Goal: Task Accomplishment & Management: Use online tool/utility

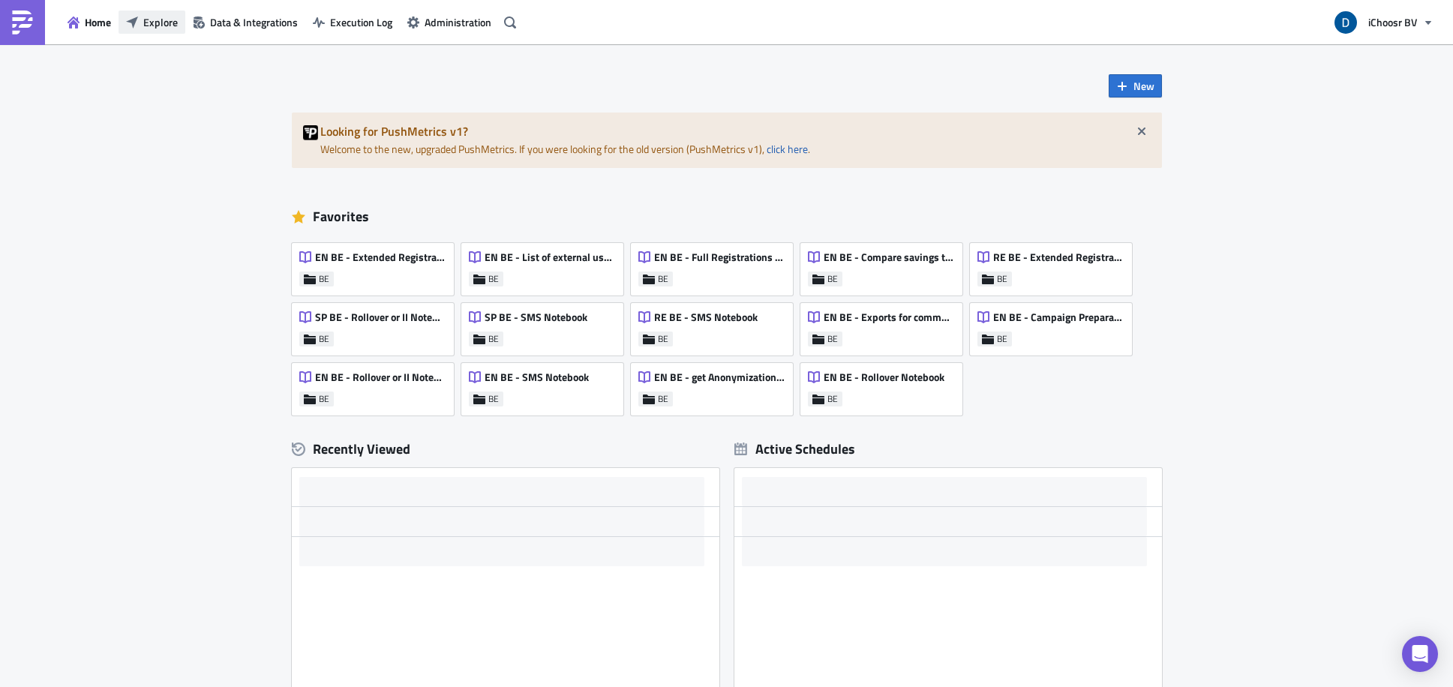
click at [182, 24] on button "Explore" at bounding box center [151, 21] width 67 height 23
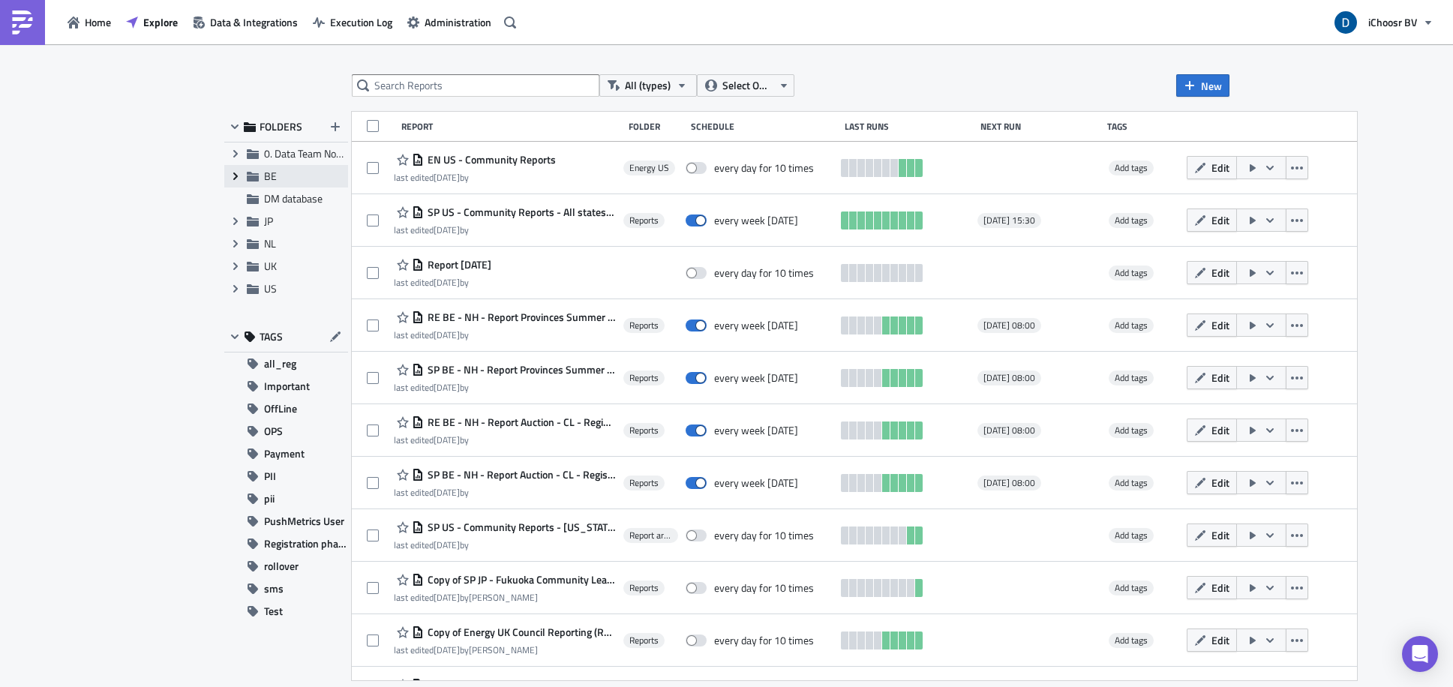
click at [240, 175] on icon "Expand group" at bounding box center [235, 176] width 12 height 12
click at [304, 197] on span "Reports" at bounding box center [298, 198] width 35 height 16
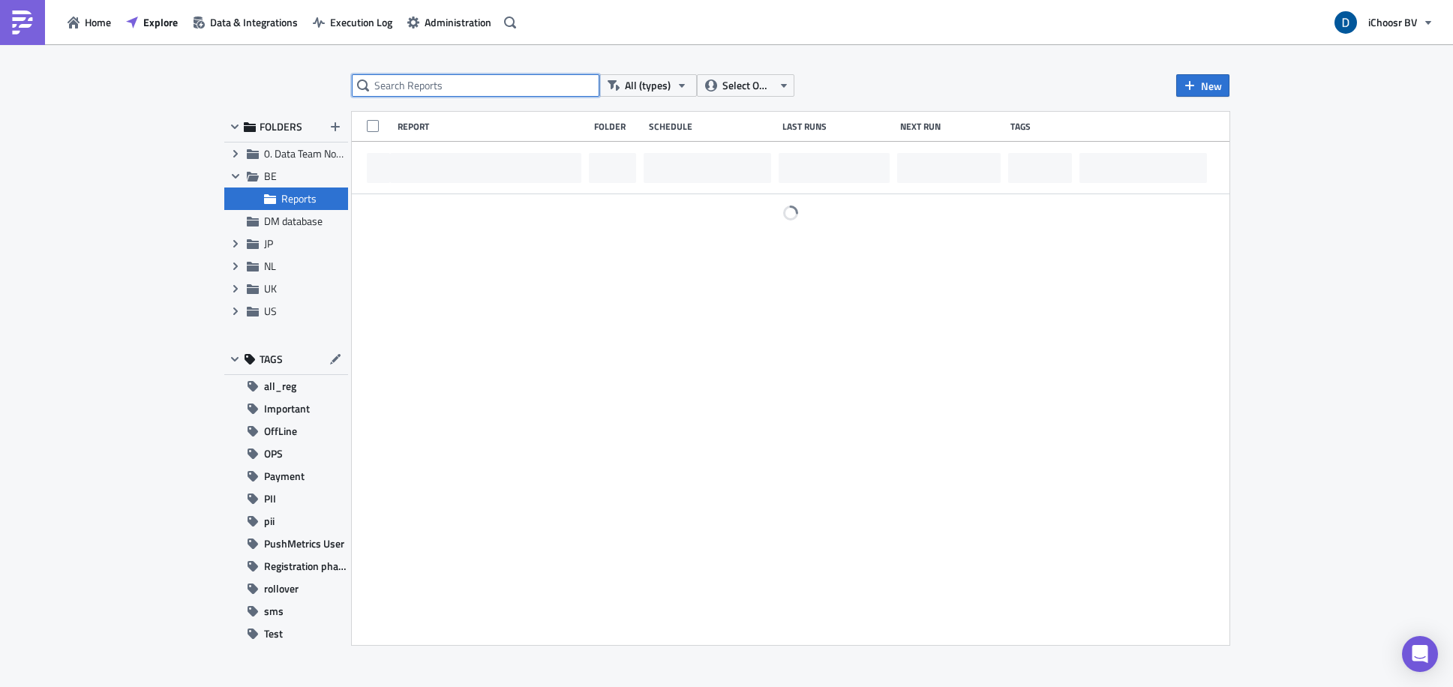
click at [440, 85] on input "text" at bounding box center [475, 85] width 247 height 22
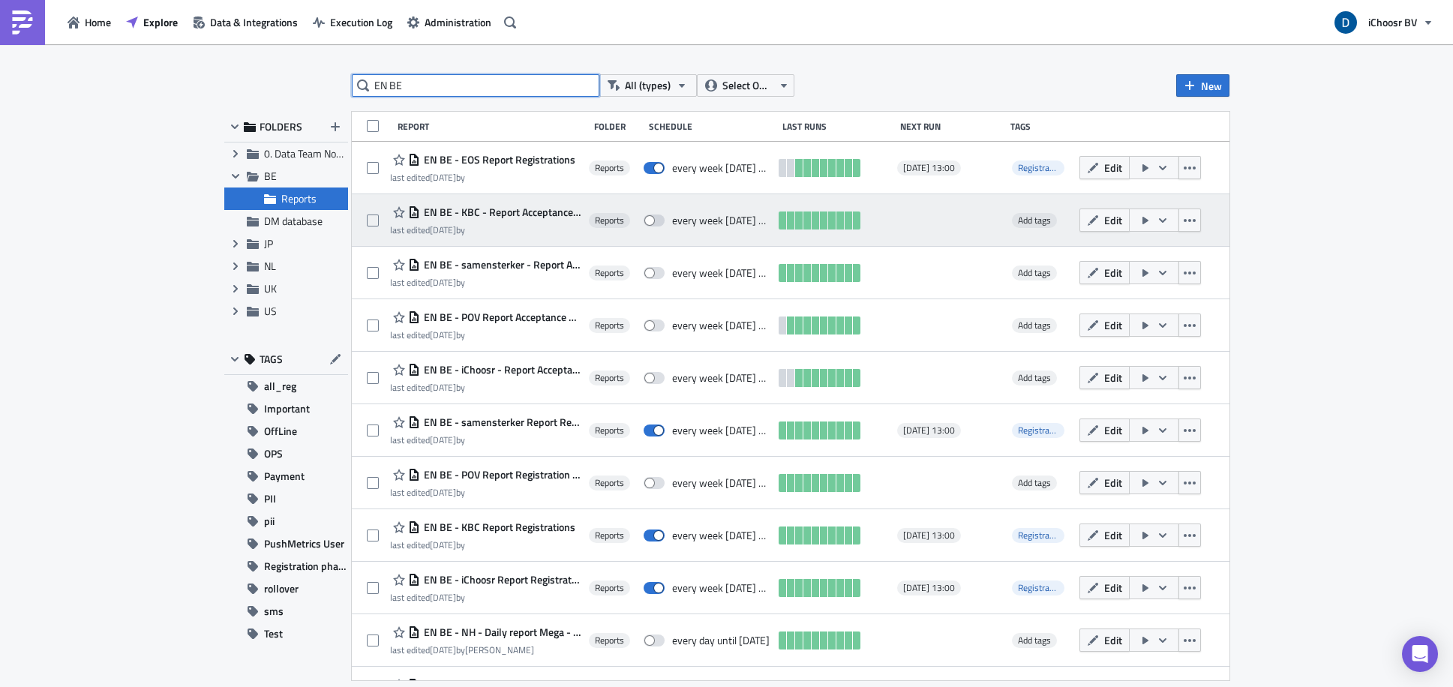
type input "EN BE"
click at [554, 214] on span "EN BE - KBC - Report Acceptance phase [DATE]" at bounding box center [500, 211] width 160 height 13
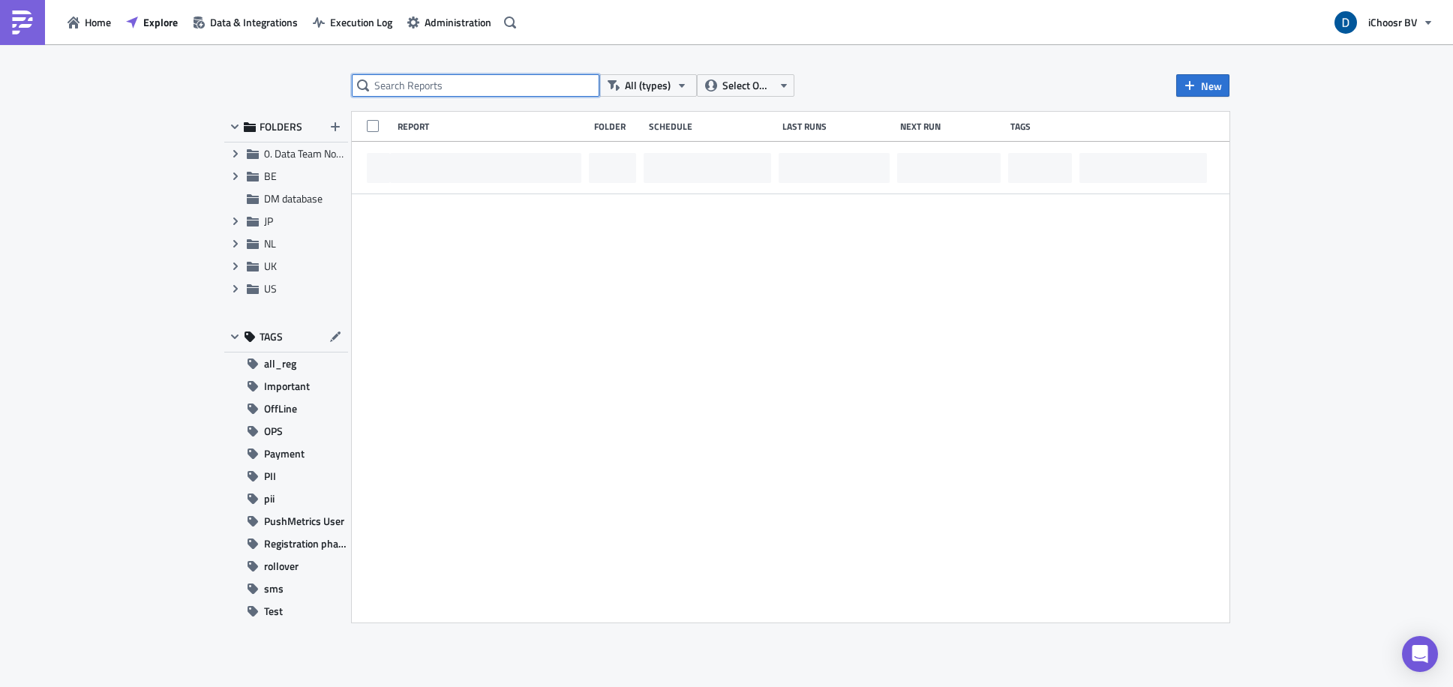
click at [482, 76] on input "text" at bounding box center [475, 85] width 247 height 22
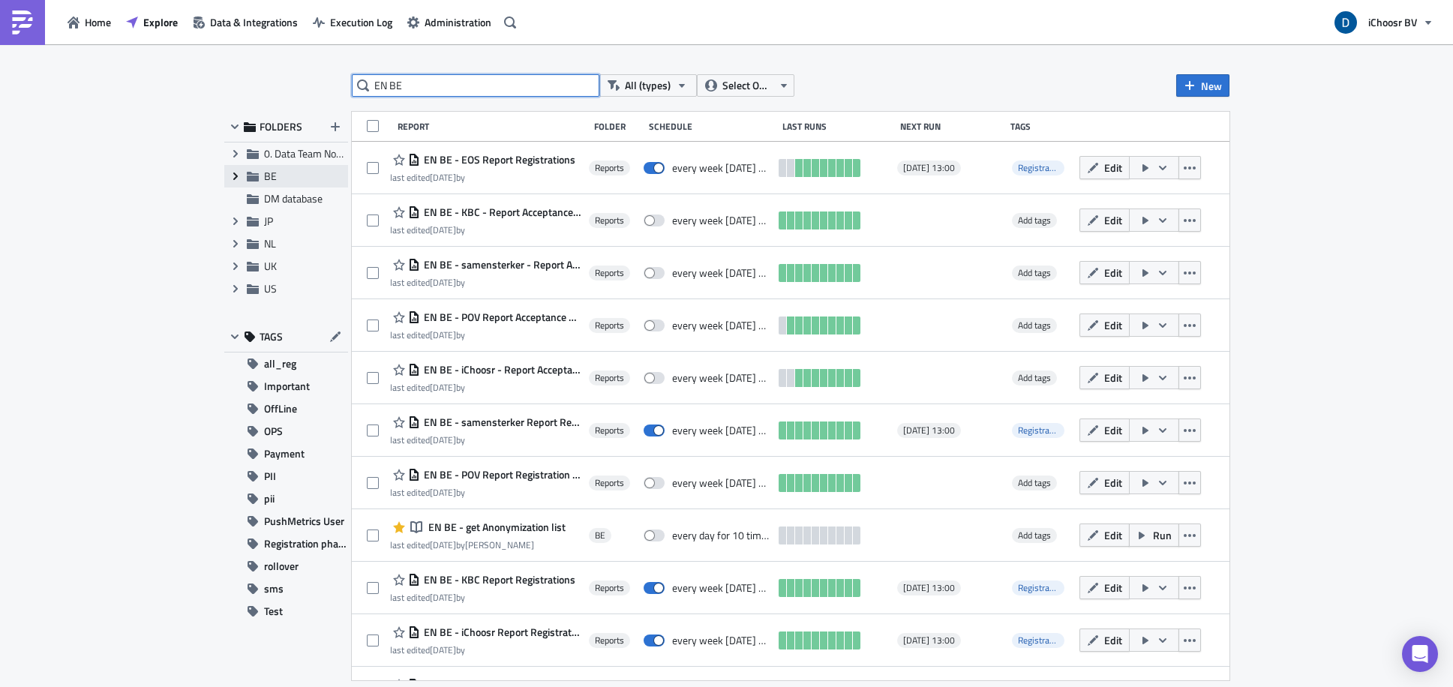
type input "EN BE"
click at [226, 168] on span "Expand group" at bounding box center [235, 176] width 22 height 22
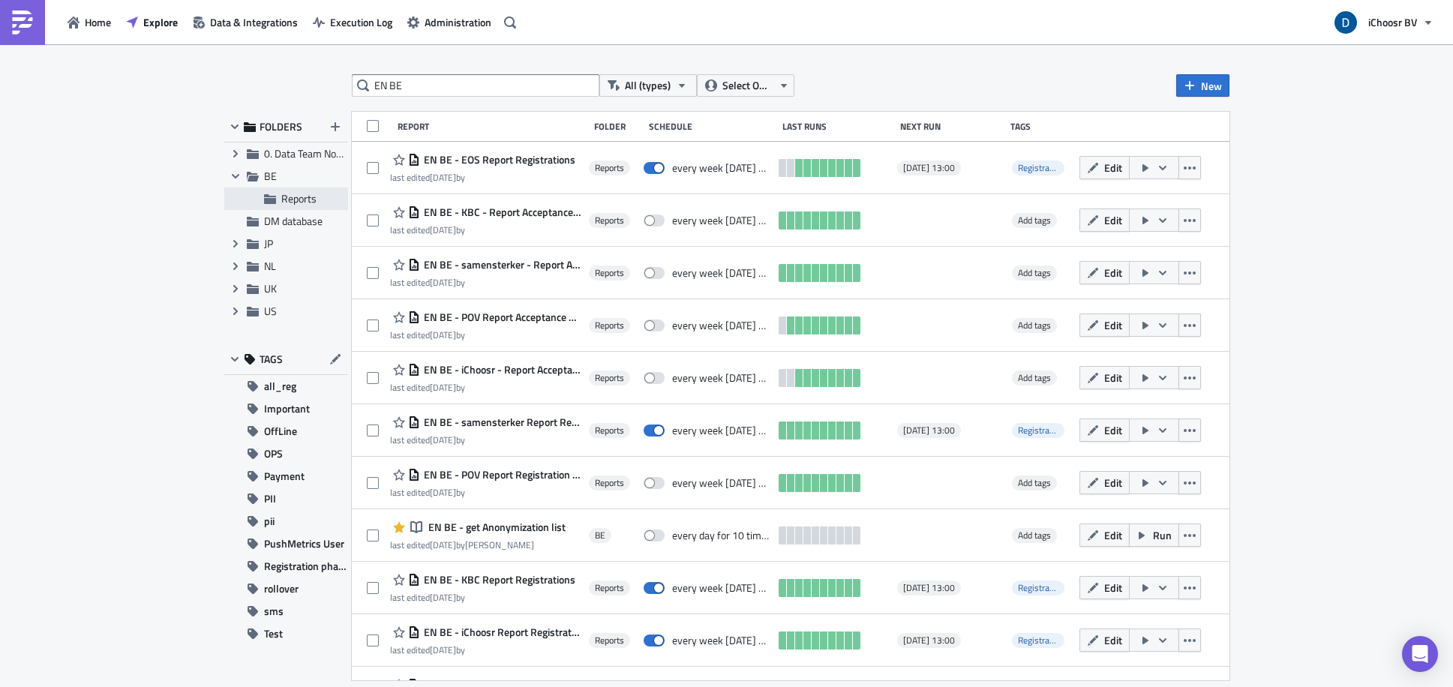
click at [313, 199] on span "Reports" at bounding box center [298, 198] width 35 height 16
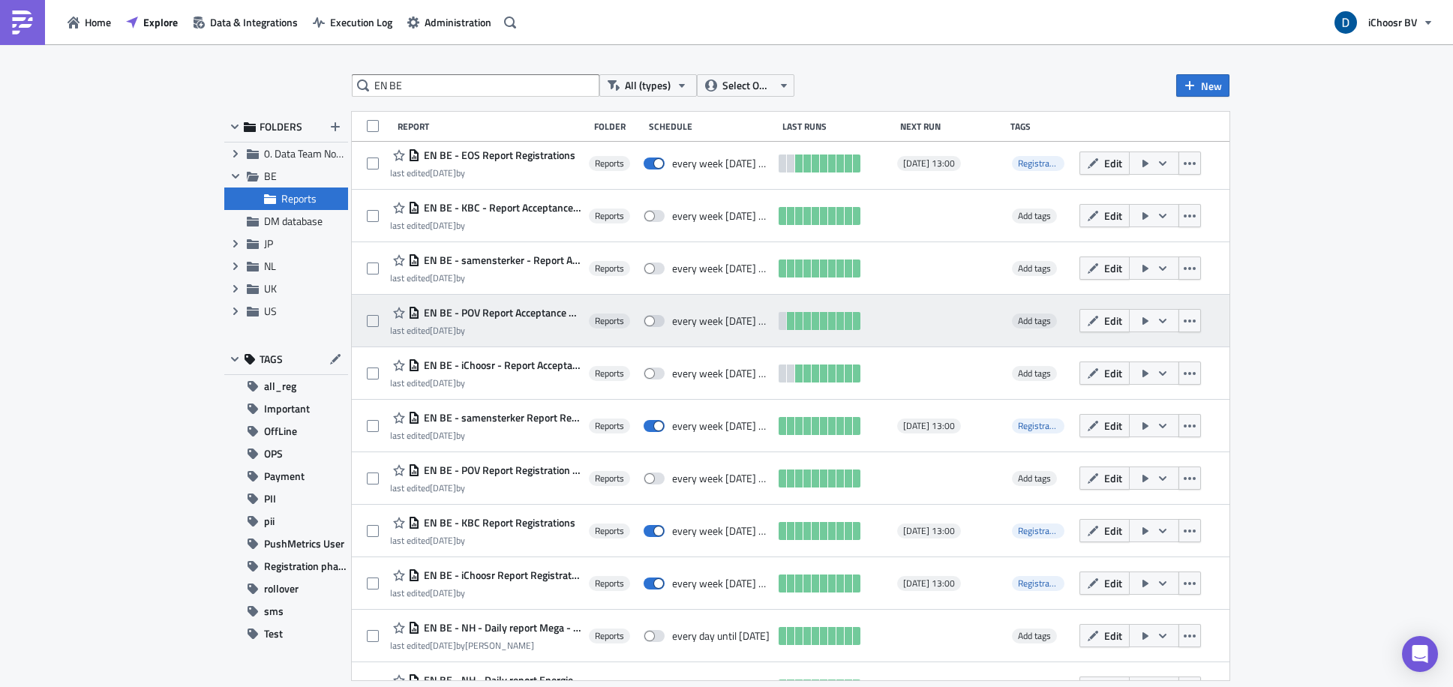
scroll to position [6, 0]
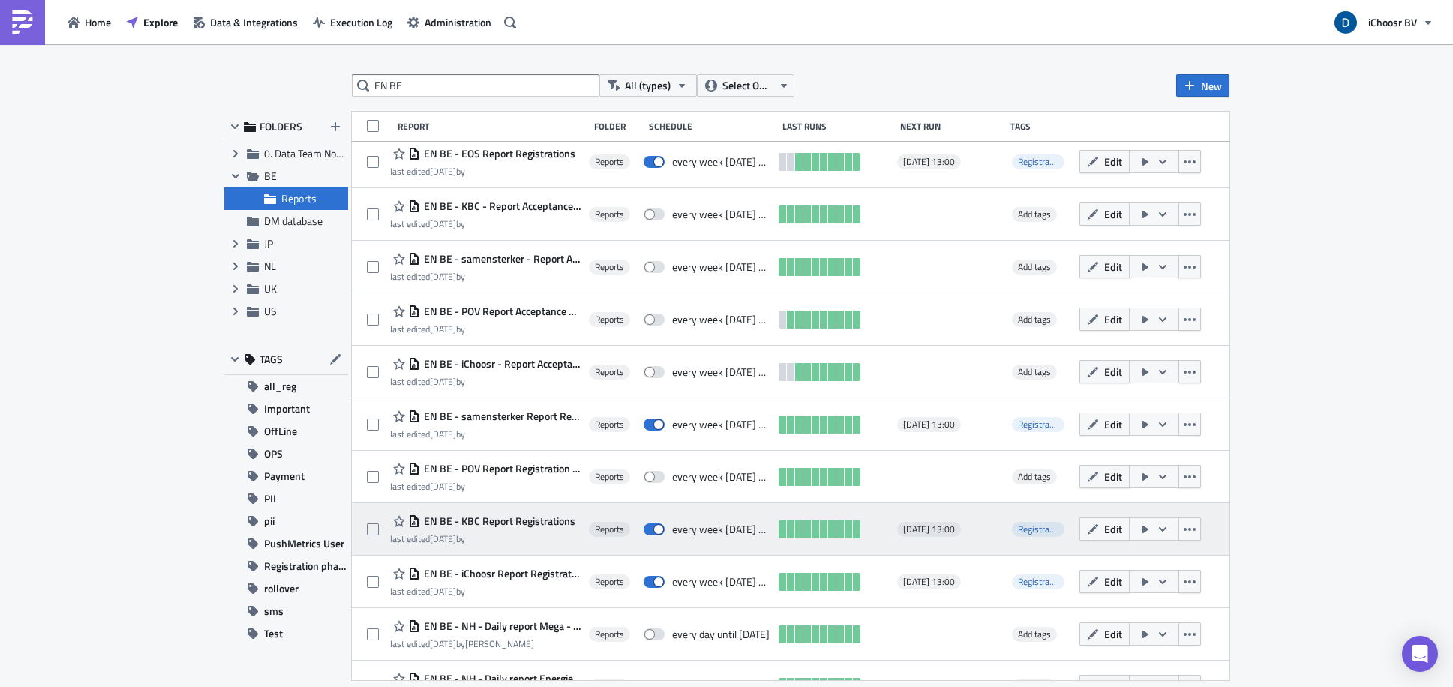
click at [547, 517] on span "EN BE - KBC Report Registrations" at bounding box center [497, 520] width 155 height 13
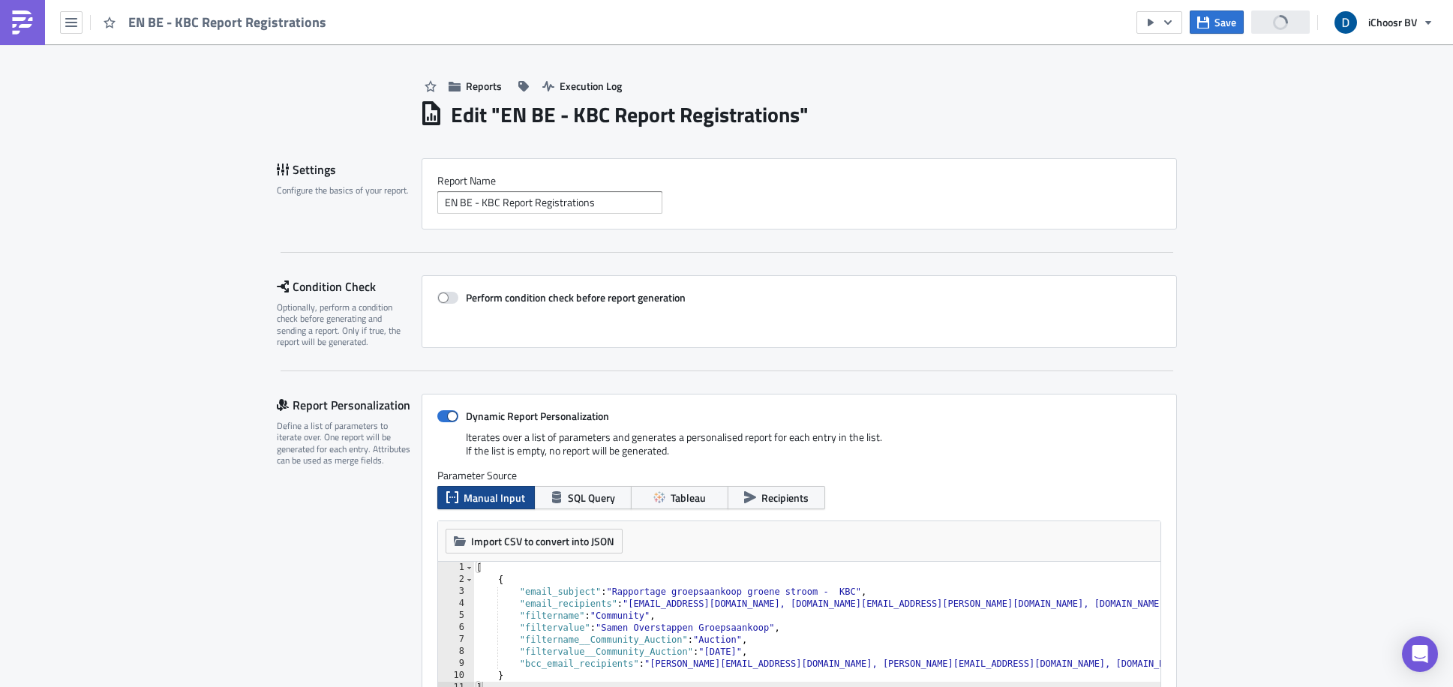
scroll to position [244, 0]
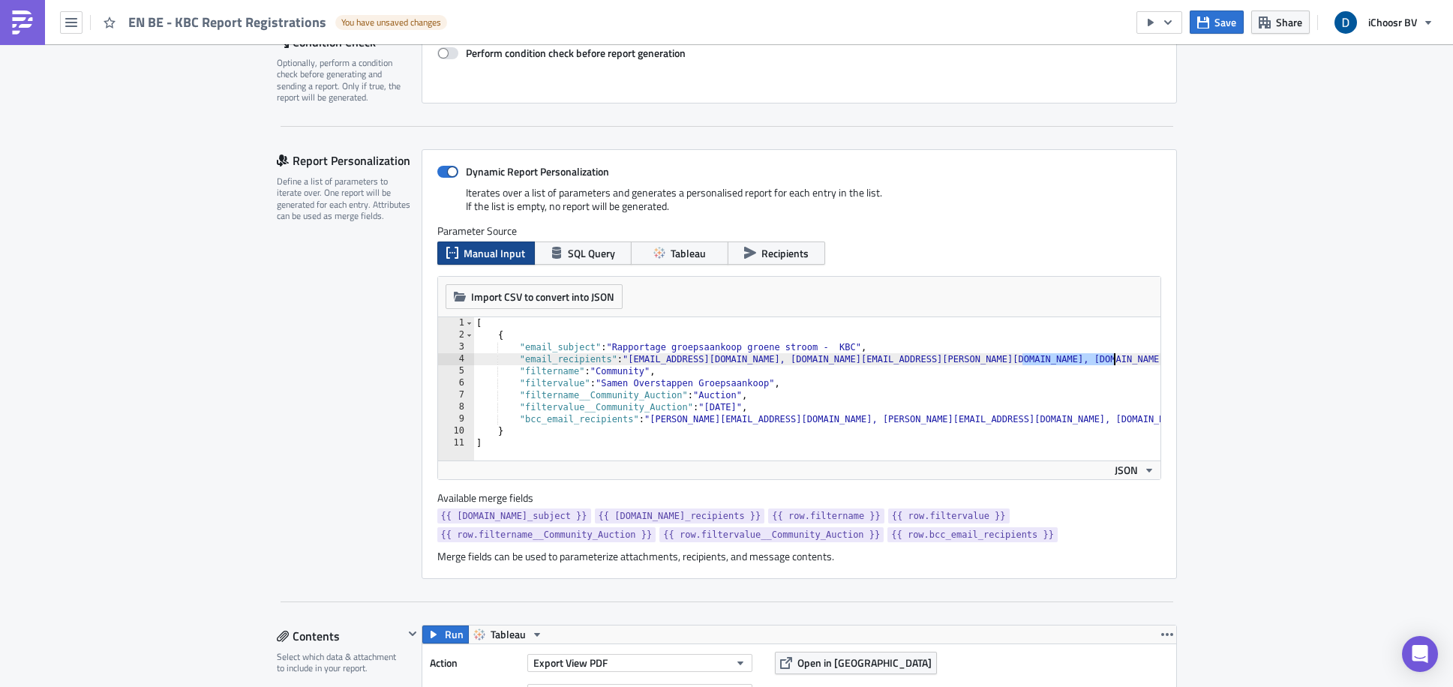
drag, startPoint x: 1017, startPoint y: 358, endPoint x: 1105, endPoint y: 355, distance: 88.5
click at [1105, 355] on div "[ { "email_subject" : "Rapportage groepsaankoop [PERSON_NAME] stroom - KBC" , "…" at bounding box center [854, 395] width 762 height 156
paste textarea "extraservices"
type textarea ""email_recipients": "[EMAIL_ADDRESS][DOMAIN_NAME], [DOMAIN_NAME][EMAIL_ADDRESS]…"
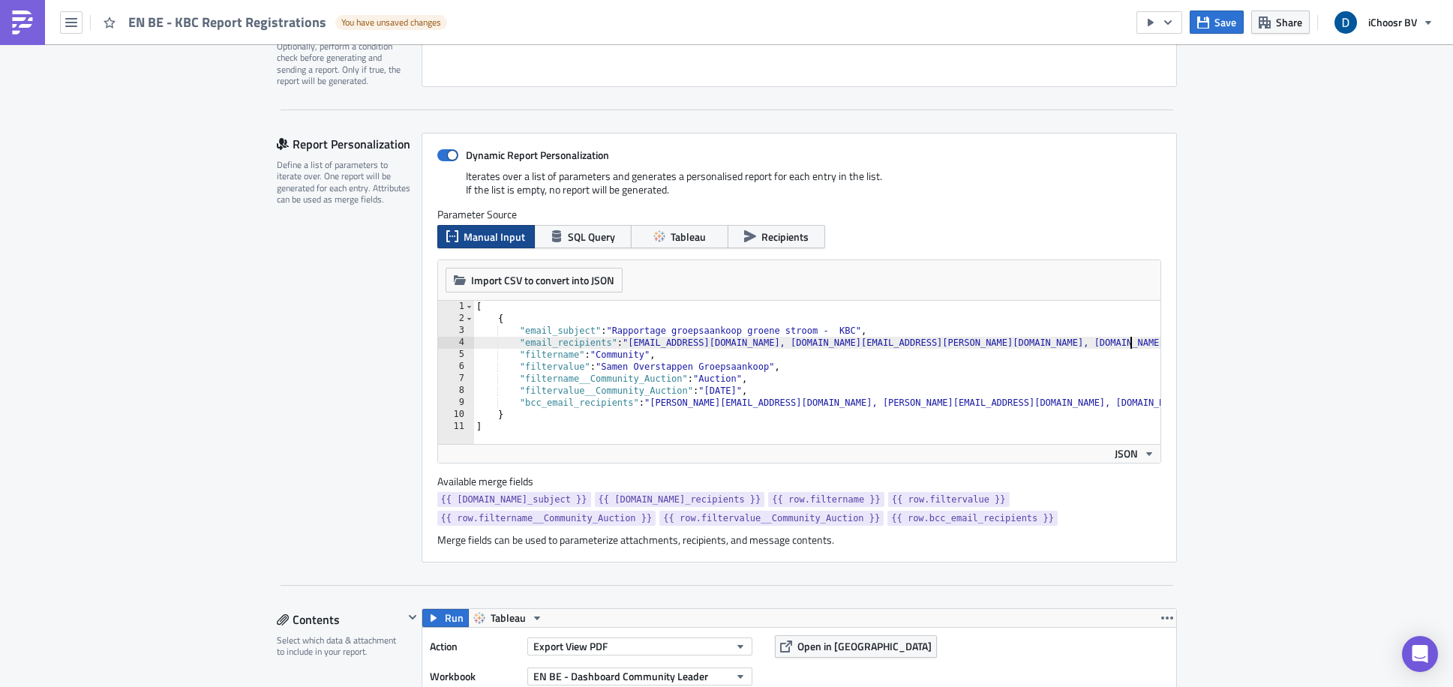
scroll to position [264, 0]
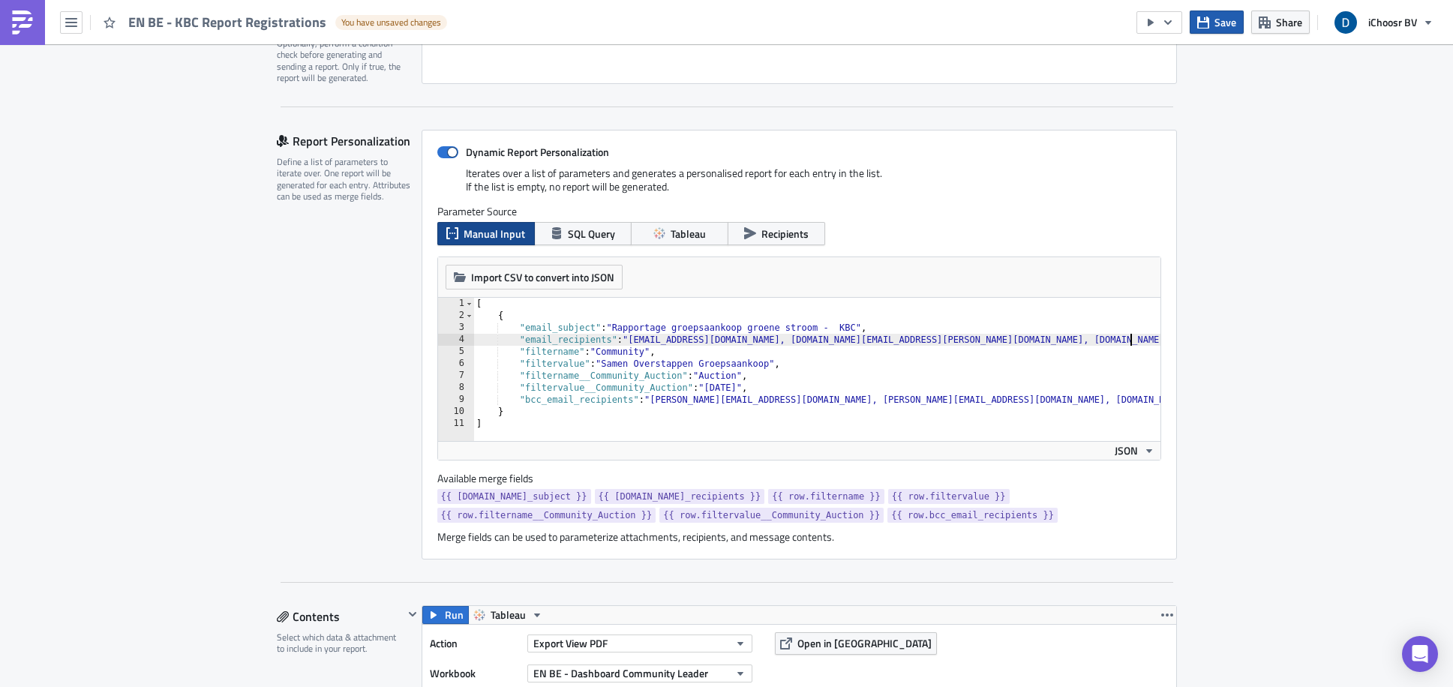
click at [1231, 24] on span "Save" at bounding box center [1225, 22] width 22 height 16
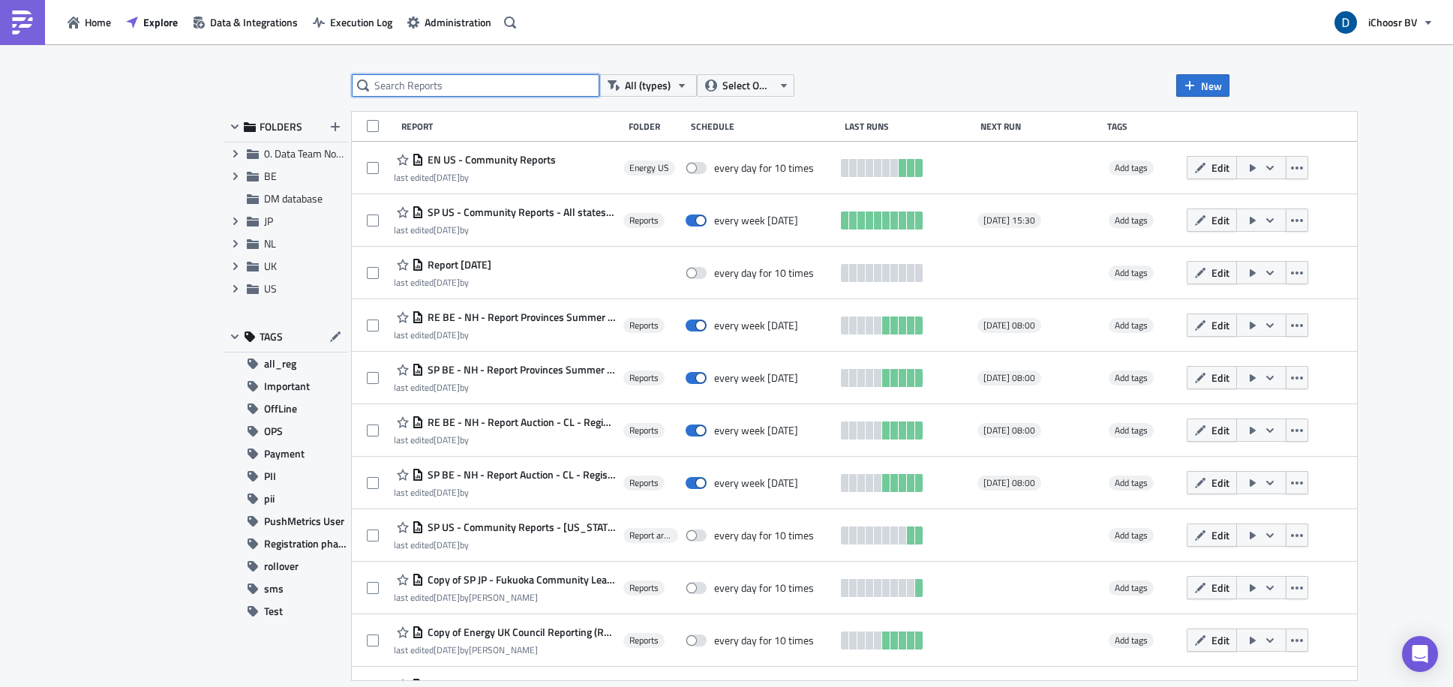
click at [439, 85] on input "text" at bounding box center [475, 85] width 247 height 22
type input "EN BE"
drag, startPoint x: 232, startPoint y: 172, endPoint x: 250, endPoint y: 182, distance: 20.8
click at [232, 172] on icon "Expand group" at bounding box center [235, 176] width 12 height 12
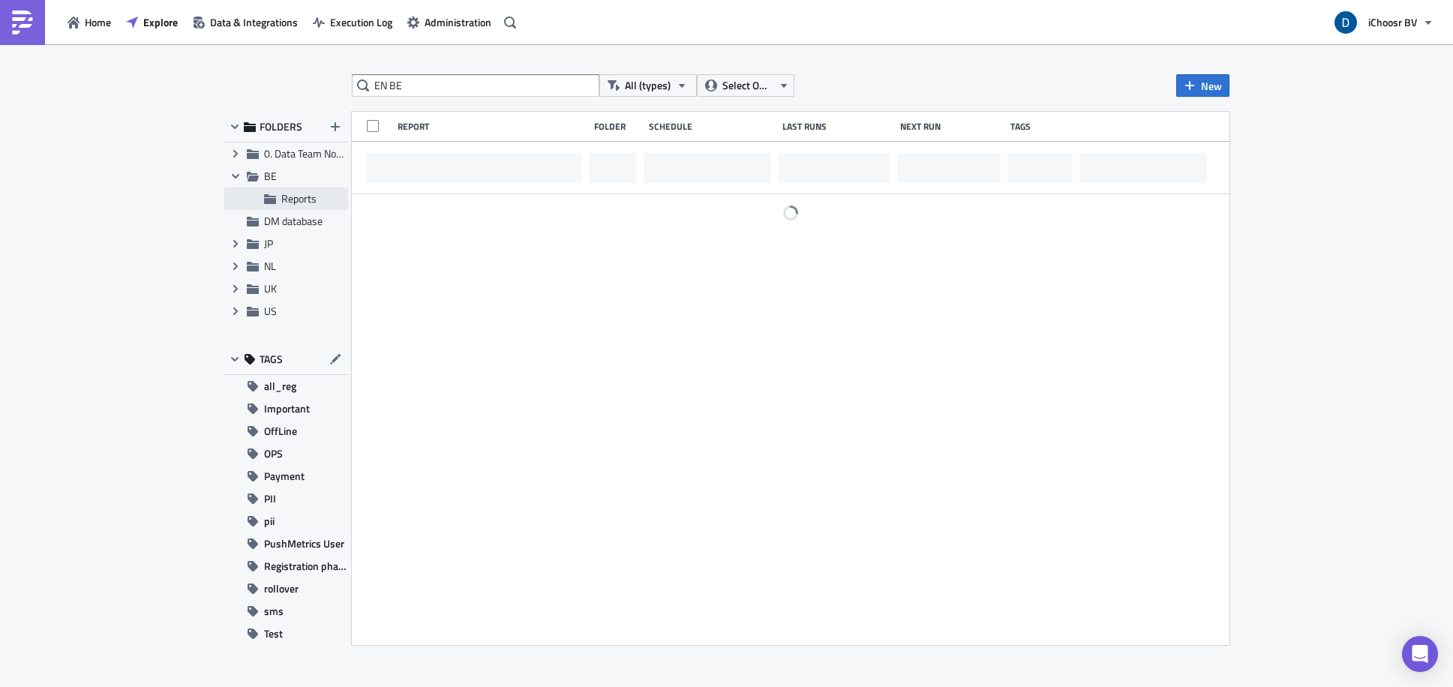
click at [307, 201] on span "Reports" at bounding box center [298, 198] width 35 height 16
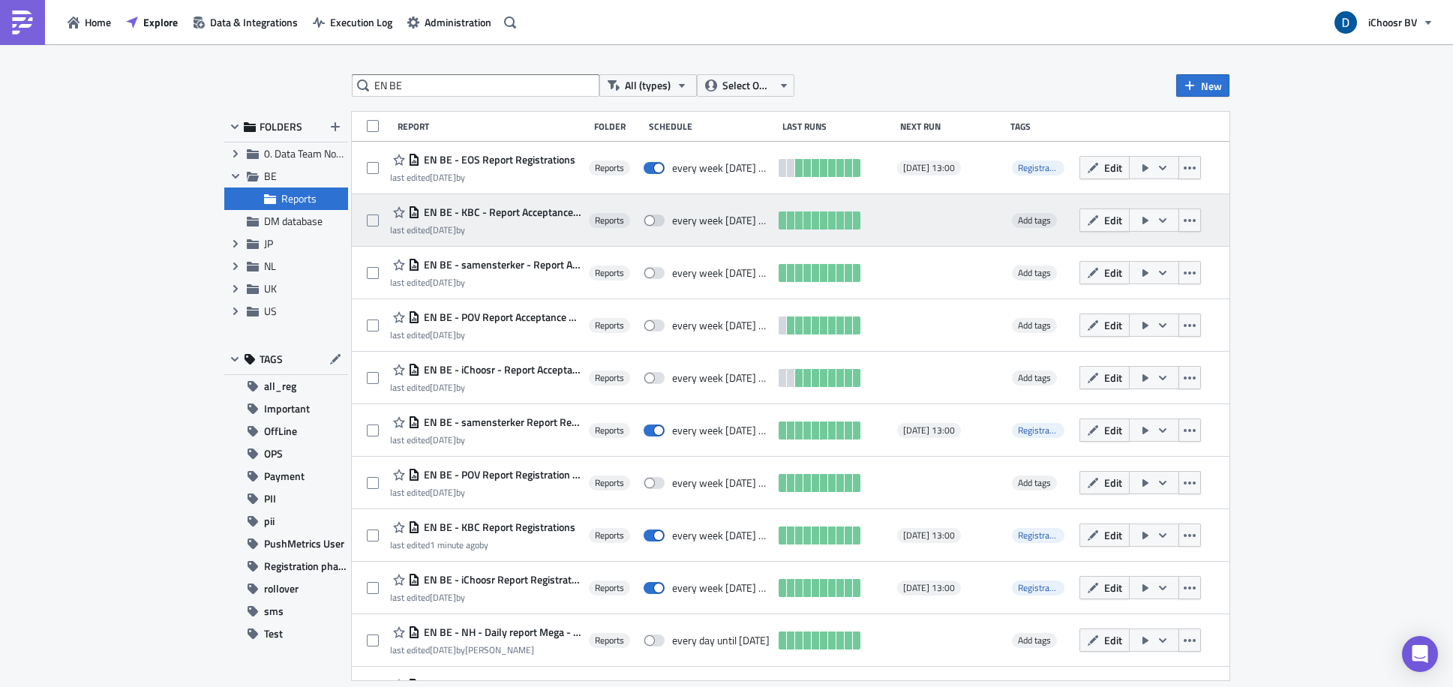
click at [561, 214] on span "EN BE - KBC - Report Acceptance phase [DATE]" at bounding box center [500, 211] width 160 height 13
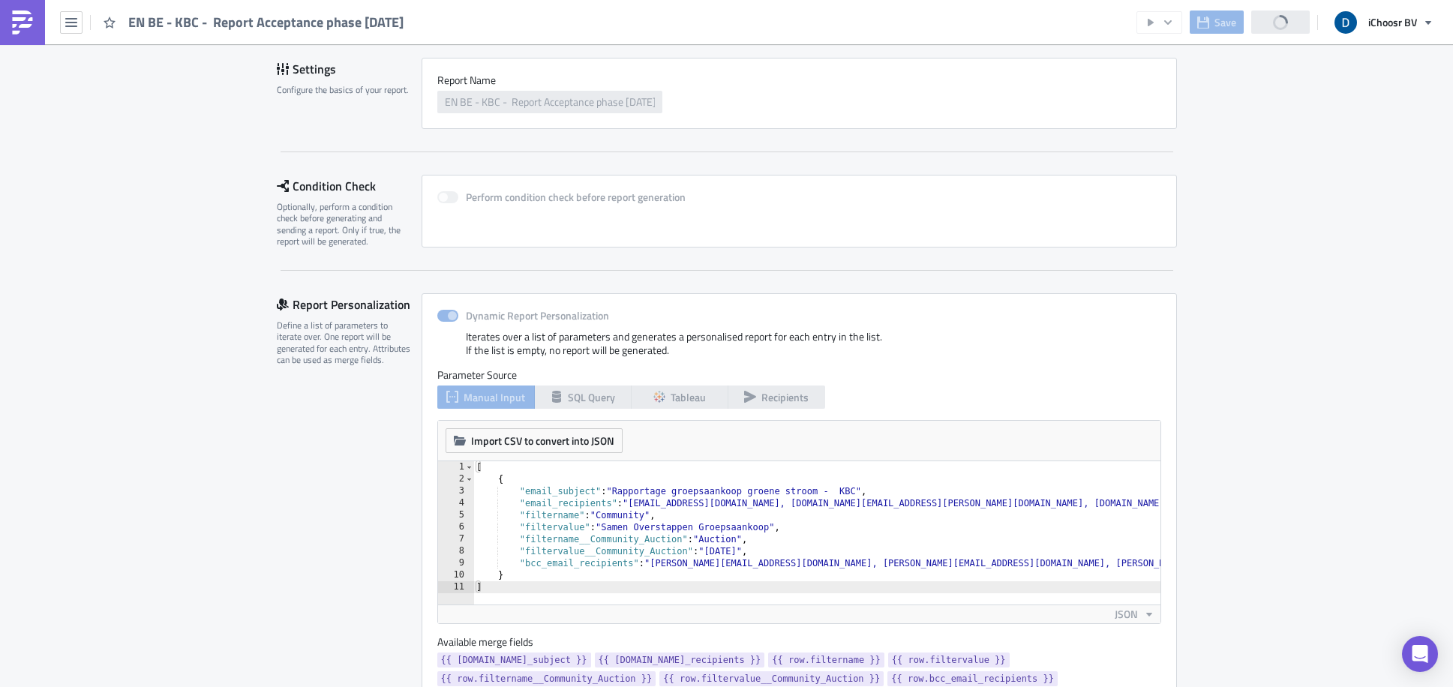
scroll to position [245, 0]
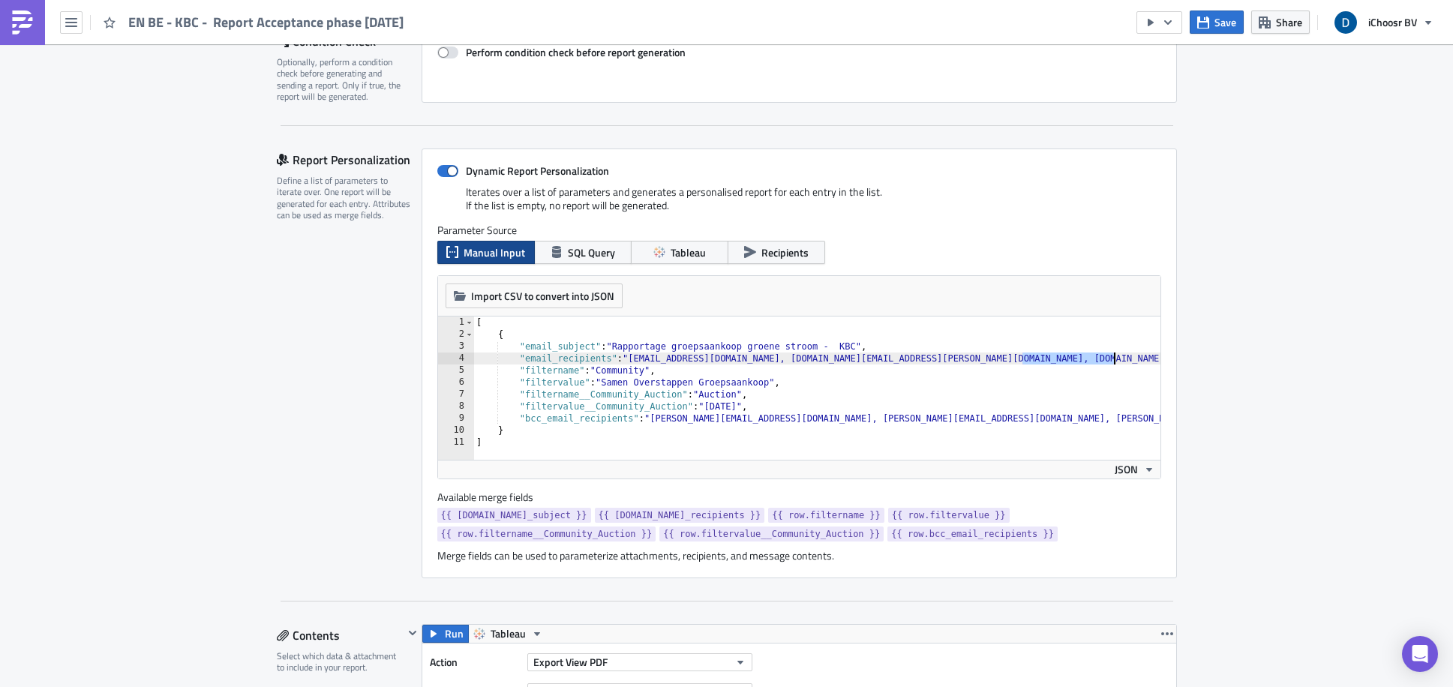
drag, startPoint x: 1015, startPoint y: 359, endPoint x: 1108, endPoint y: 354, distance: 92.4
click at [1108, 354] on div "[ { "email_subject" : "Rapportage groepsaankoop [PERSON_NAME] stroom - KBC" , "…" at bounding box center [859, 394] width 773 height 156
paste textarea "extraservices"
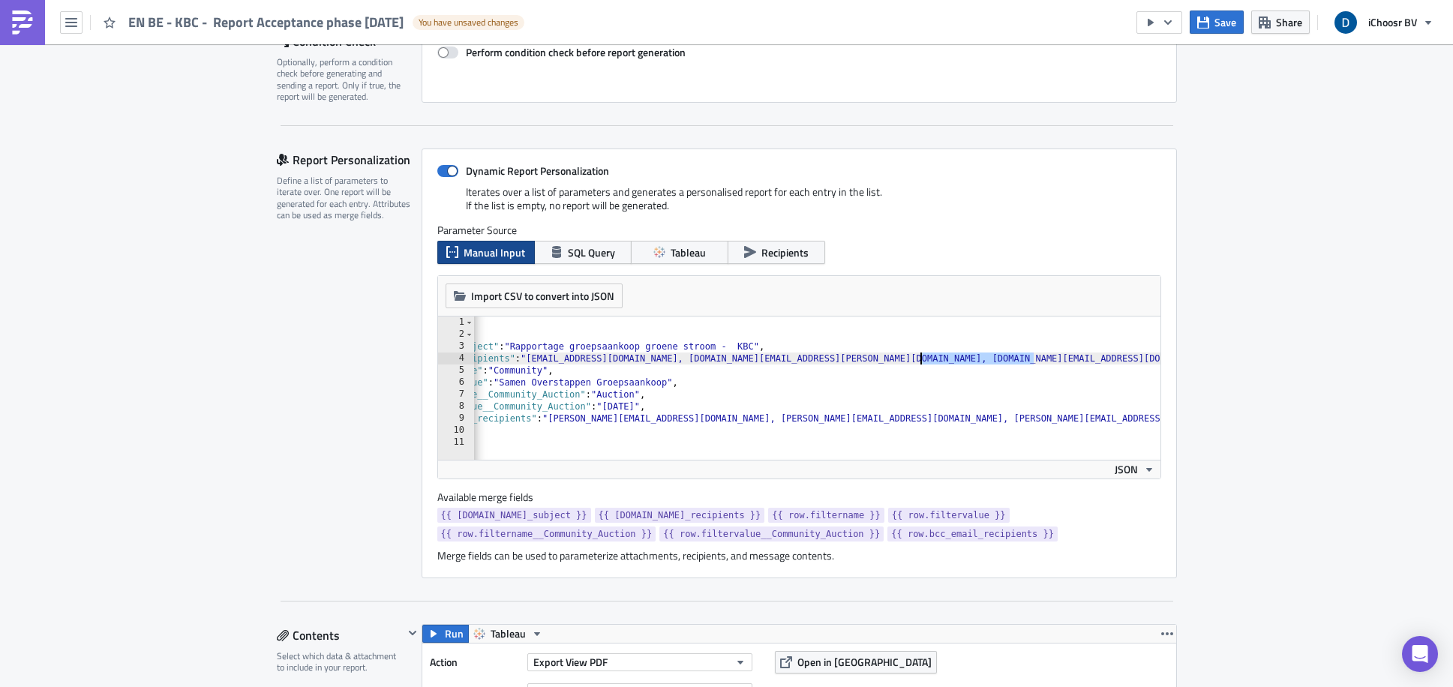
drag, startPoint x: 1026, startPoint y: 358, endPoint x: 914, endPoint y: 352, distance: 111.9
click at [914, 352] on div "[ { "email_subject" : "Rapportage groepsaankoop [PERSON_NAME] stroom - KBC" , "…" at bounding box center [765, 394] width 789 height 156
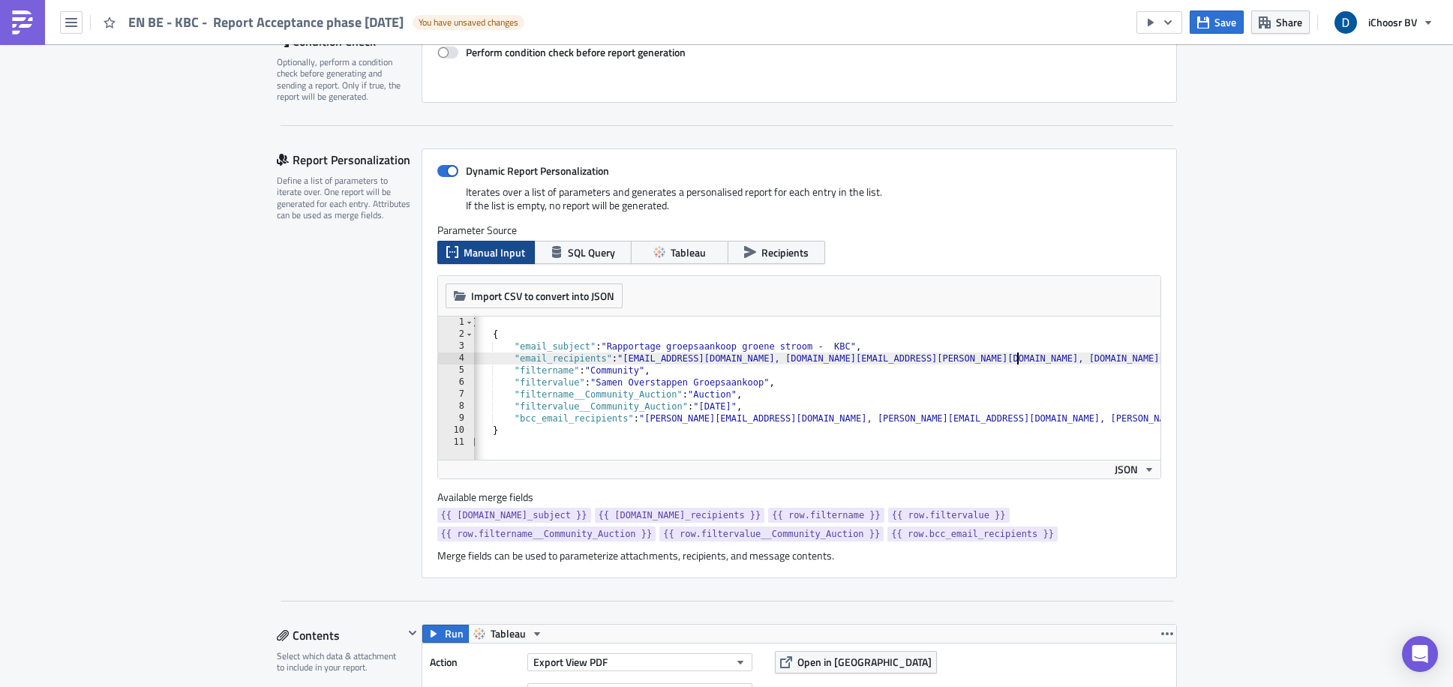
scroll to position [0, 5]
click at [1075, 395] on div "[ { "email_subject" : "Rapportage groepsaankoop [PERSON_NAME] stroom - KBC" , "…" at bounding box center [814, 394] width 692 height 156
type textarea ""filtername__Community_Auction": "Auction","
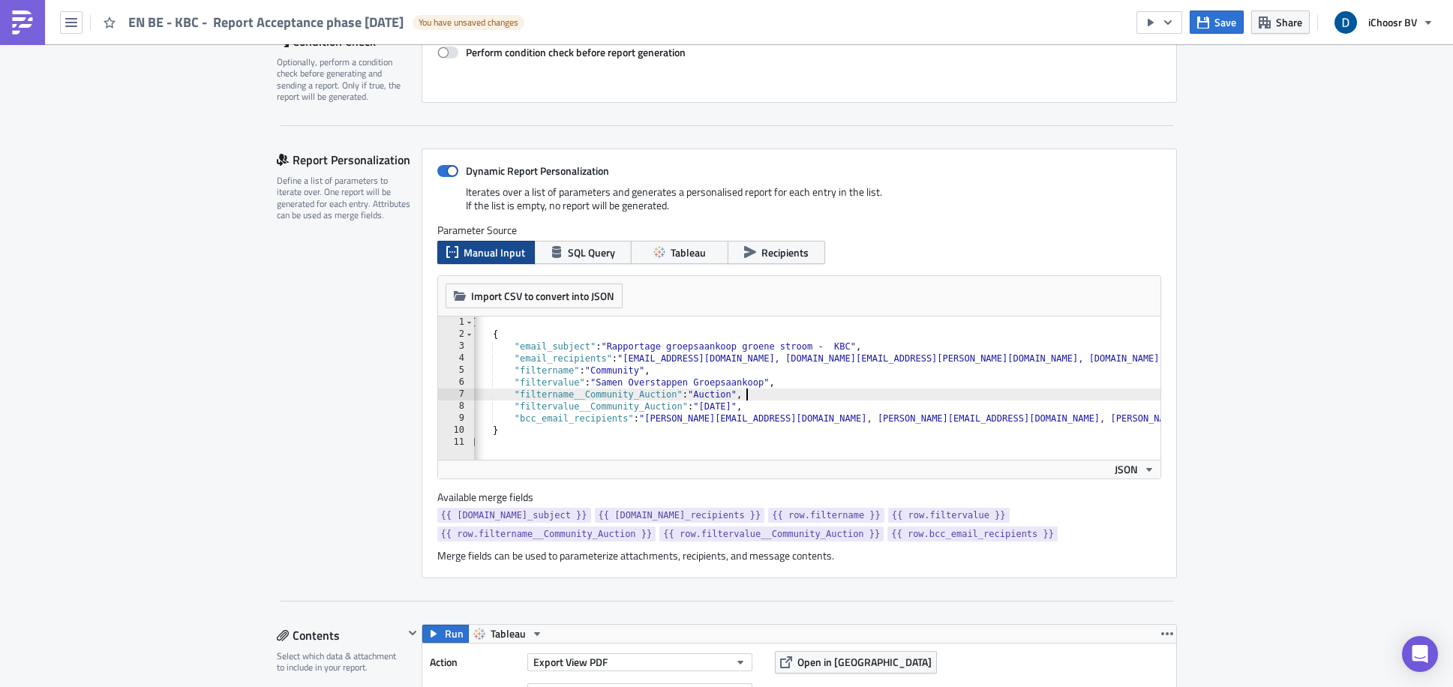
click at [1217, 19] on span "Save" at bounding box center [1225, 22] width 22 height 16
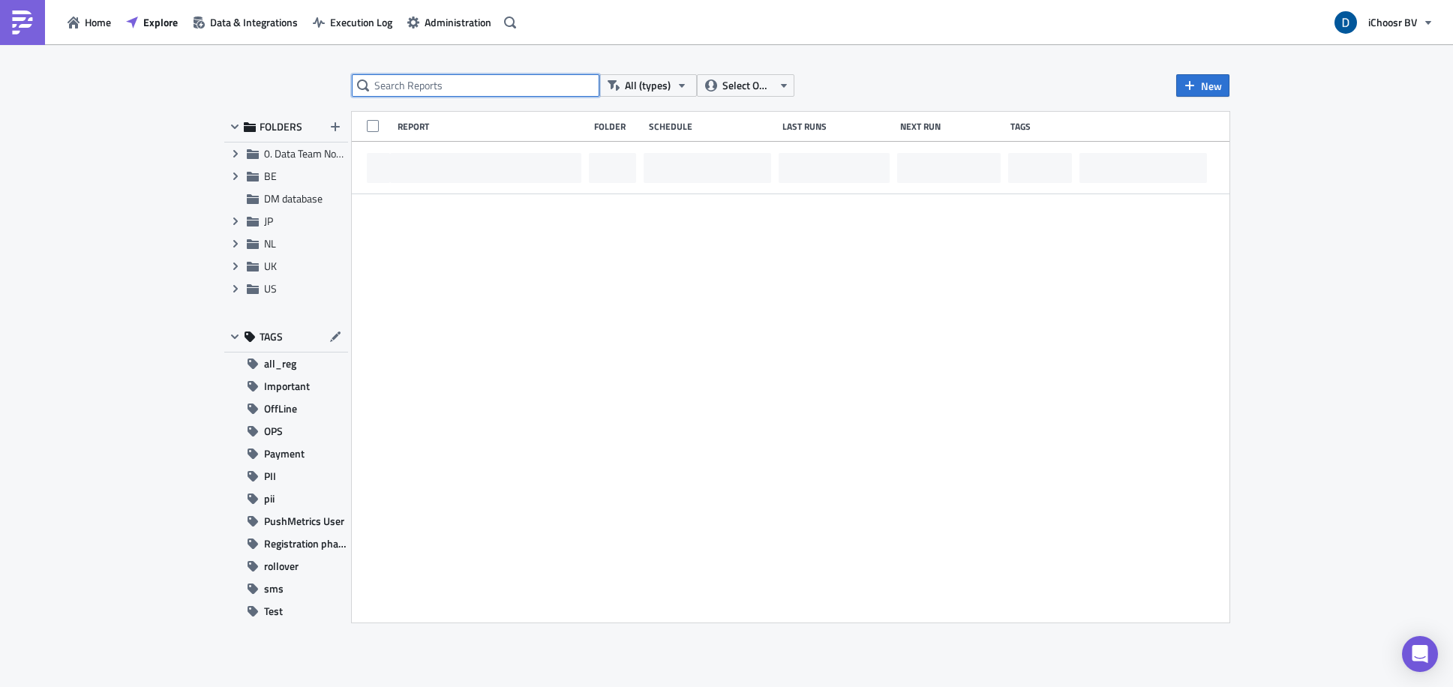
click at [462, 85] on input "text" at bounding box center [475, 85] width 247 height 22
type input "EN BE"
click at [229, 172] on icon "Expand group" at bounding box center [235, 176] width 12 height 12
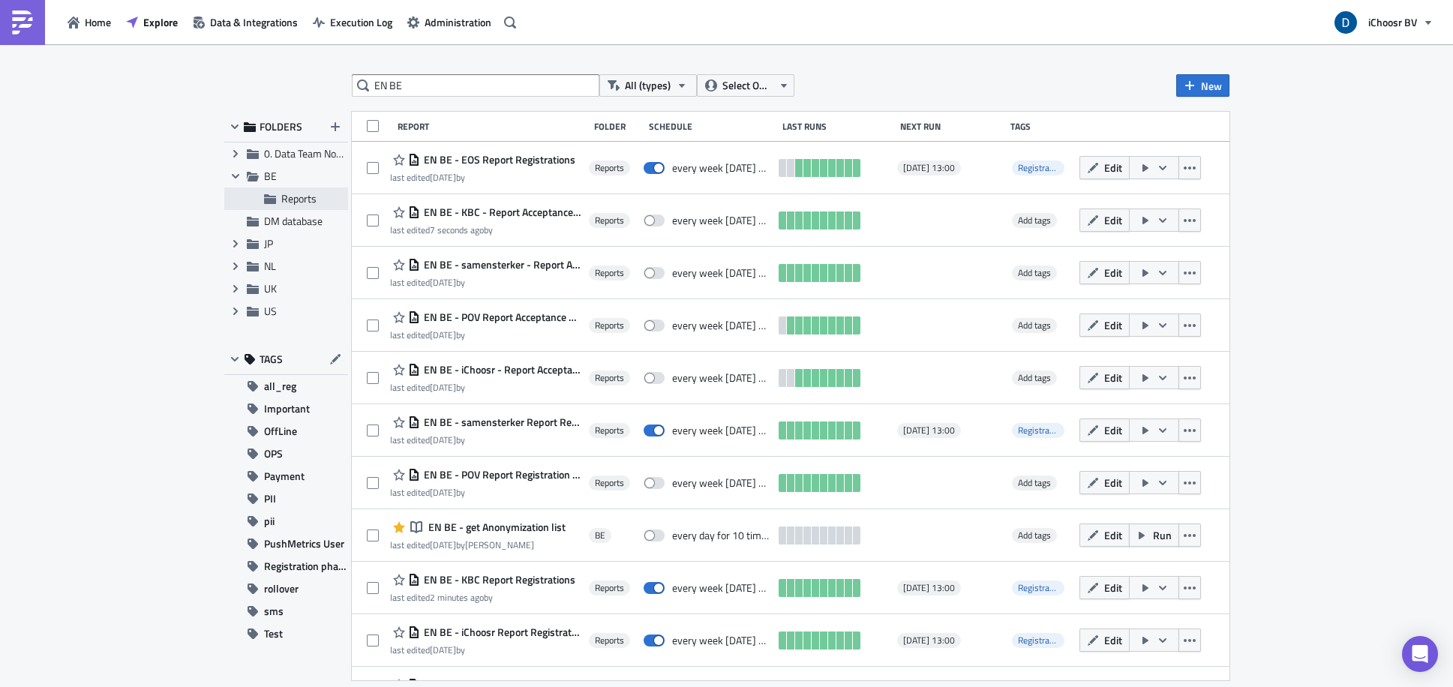
click at [304, 198] on span "Reports" at bounding box center [298, 198] width 35 height 16
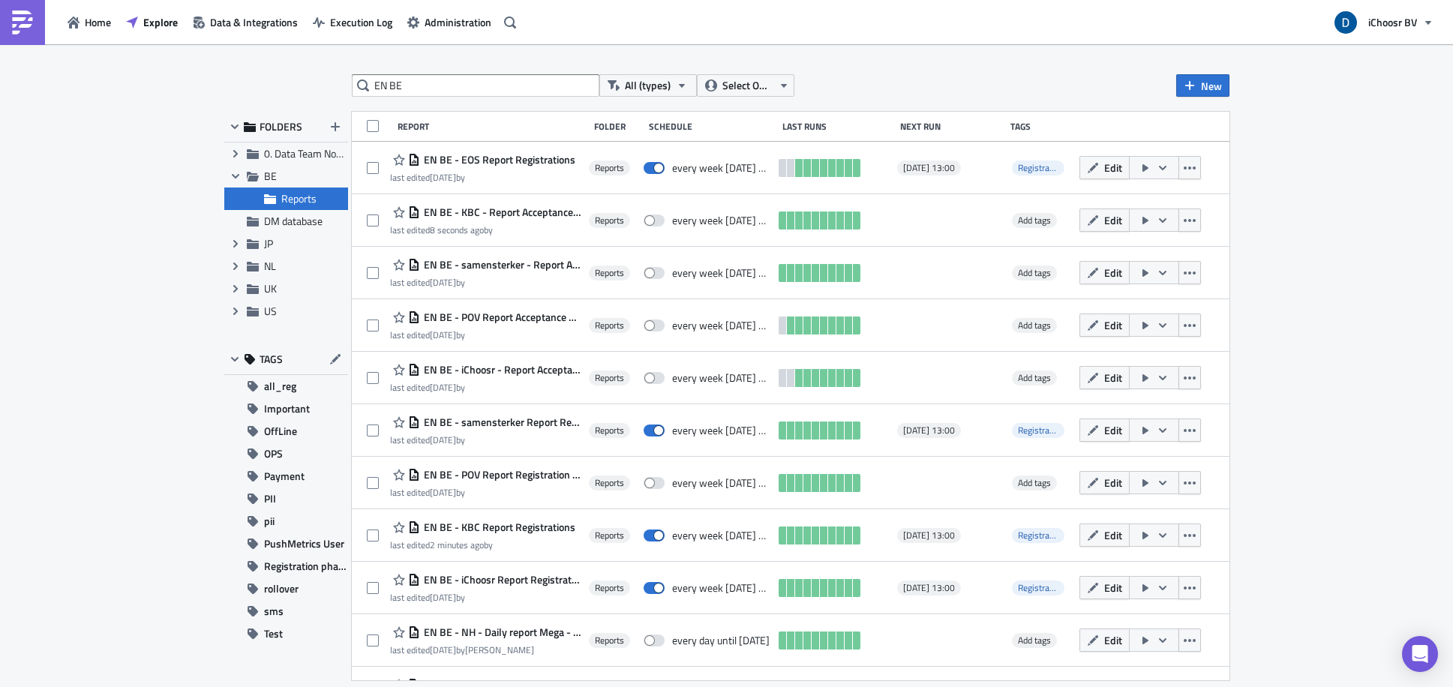
click at [522, 520] on span "EN BE - KBC Report Registrations" at bounding box center [497, 526] width 155 height 13
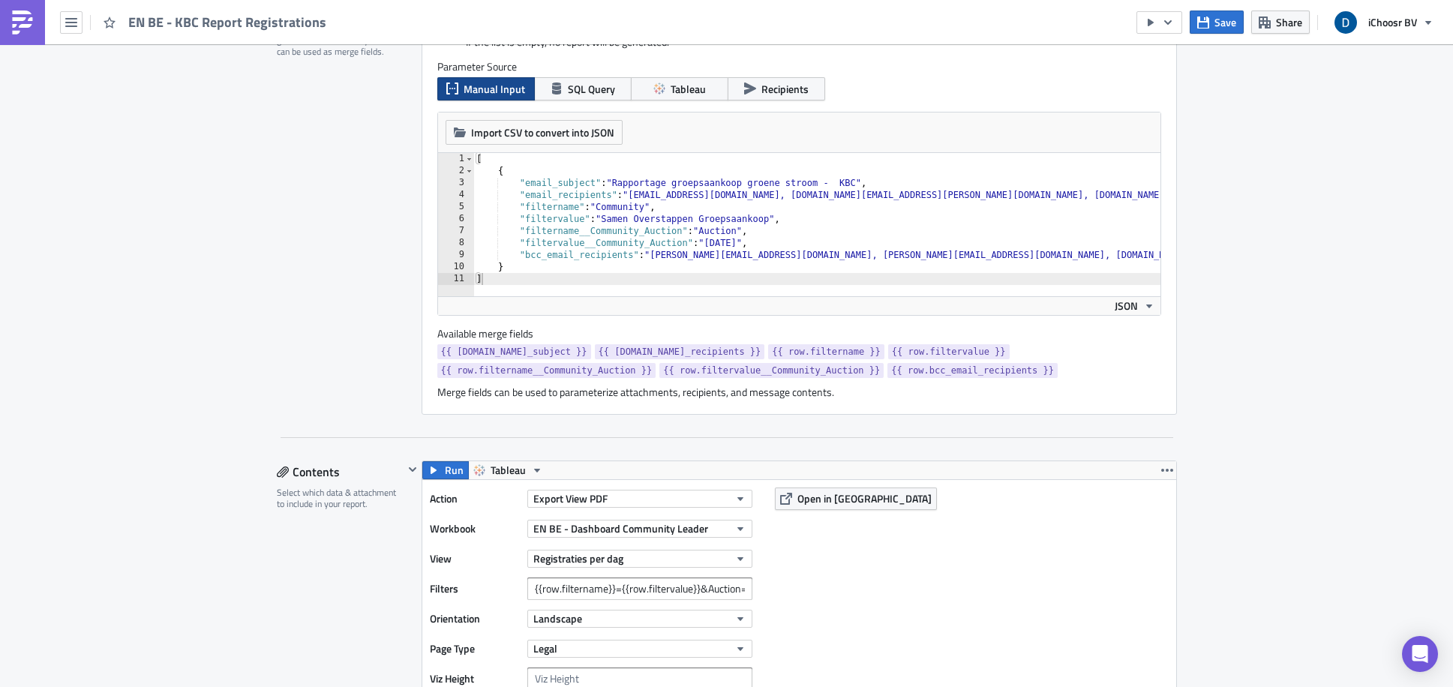
scroll to position [409, 0]
